Goal: Navigation & Orientation: Find specific page/section

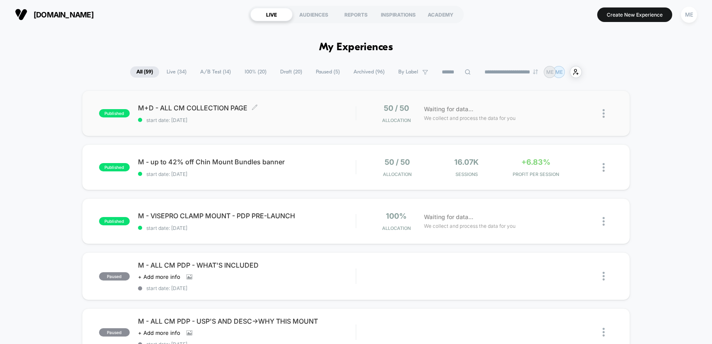
click at [348, 115] on div "M+D - ALL CM COLLECTION PAGE Click to edit experience details Click to edit exp…" at bounding box center [247, 113] width 218 height 19
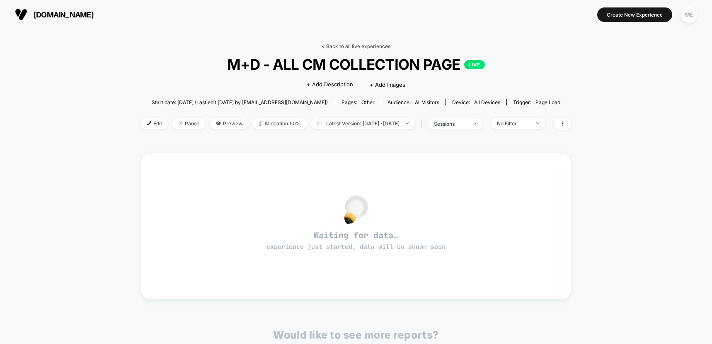
click at [345, 43] on link "< Back to all live experiences" at bounding box center [356, 46] width 69 height 6
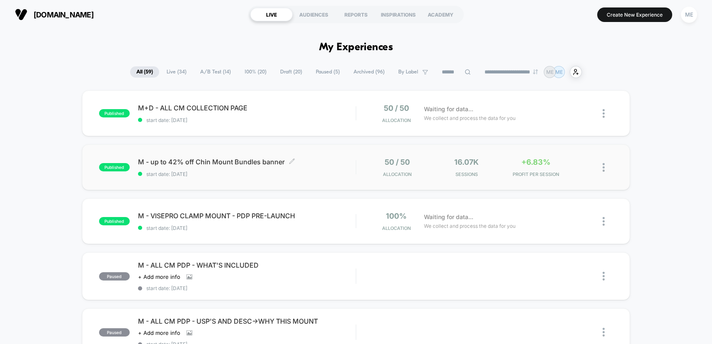
click at [326, 166] on div "M - up to 42% off Chin Mount Bundles banner Click to edit experience details Cl…" at bounding box center [247, 167] width 218 height 19
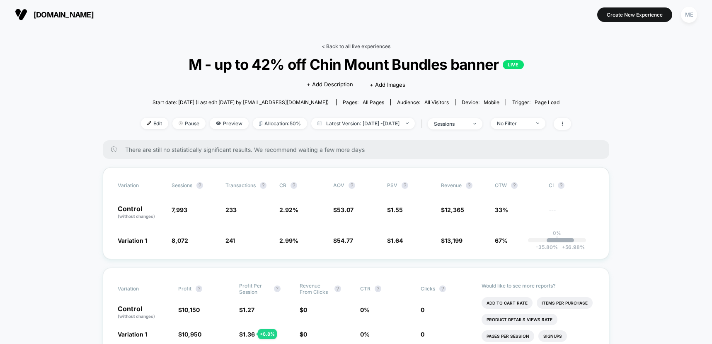
click at [340, 47] on link "< Back to all live experiences" at bounding box center [356, 46] width 69 height 6
